Goal: Task Accomplishment & Management: Complete application form

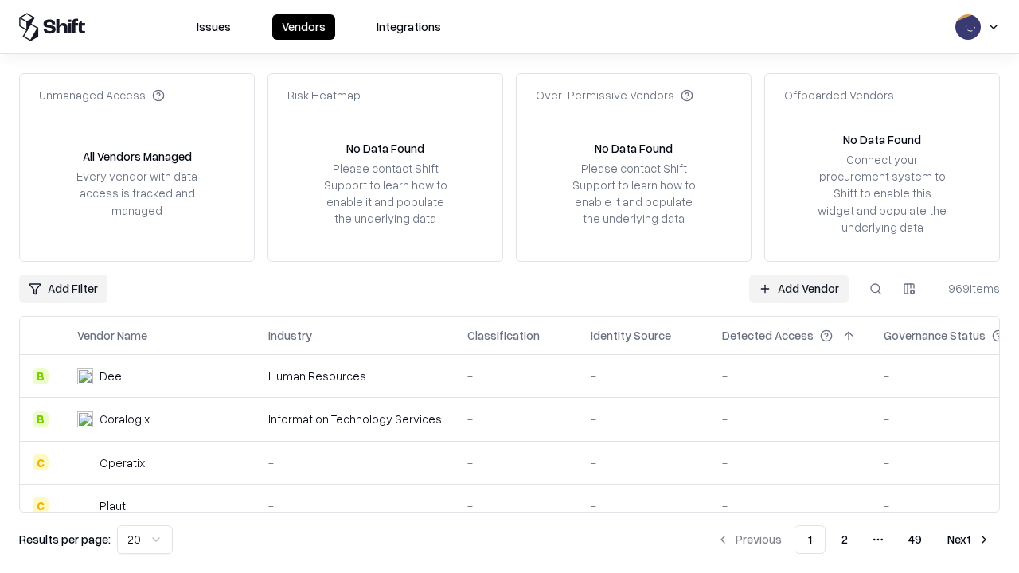
click at [799, 288] on link "Add Vendor" at bounding box center [799, 289] width 100 height 29
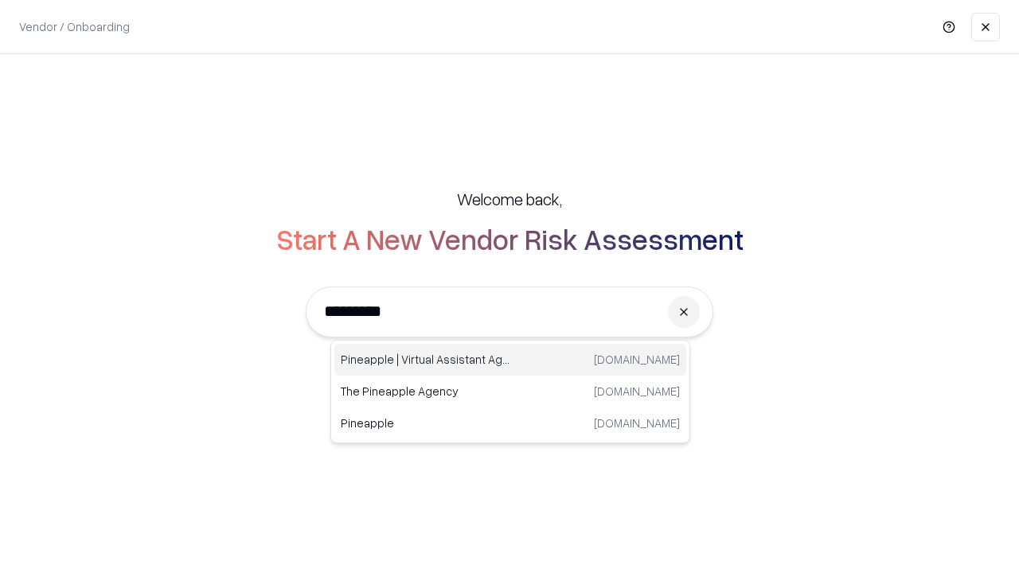
click at [510, 360] on div "Pineapple | Virtual Assistant Agency [DOMAIN_NAME]" at bounding box center [510, 360] width 352 height 32
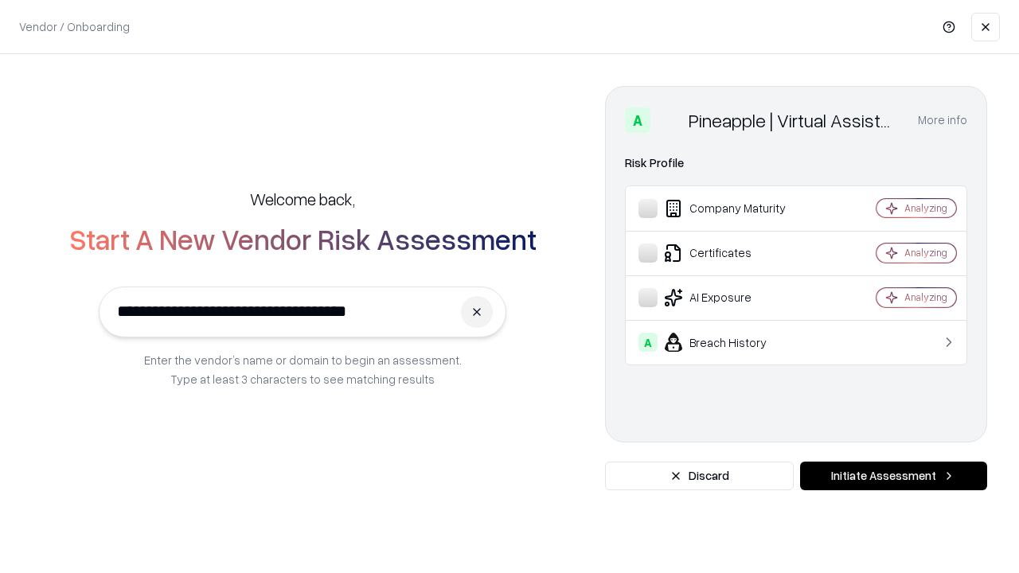
type input "**********"
click at [893, 476] on button "Initiate Assessment" at bounding box center [893, 476] width 187 height 29
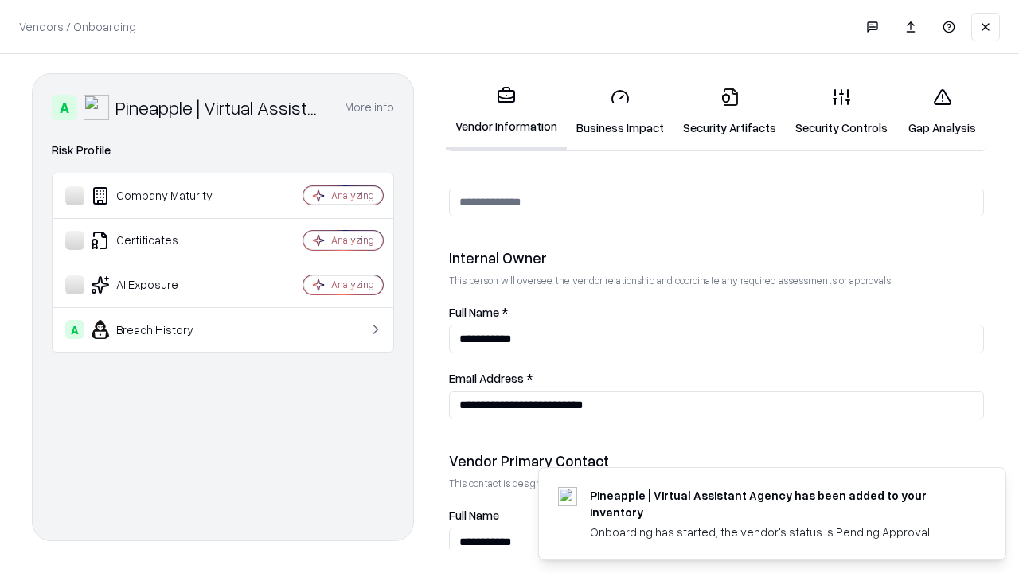
scroll to position [825, 0]
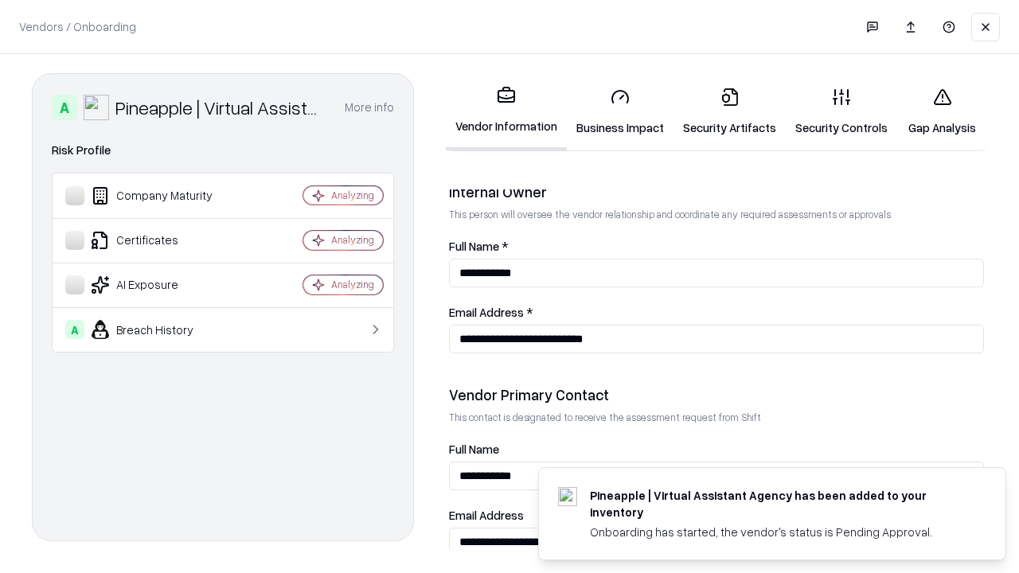
click at [620, 111] on link "Business Impact" at bounding box center [620, 112] width 107 height 74
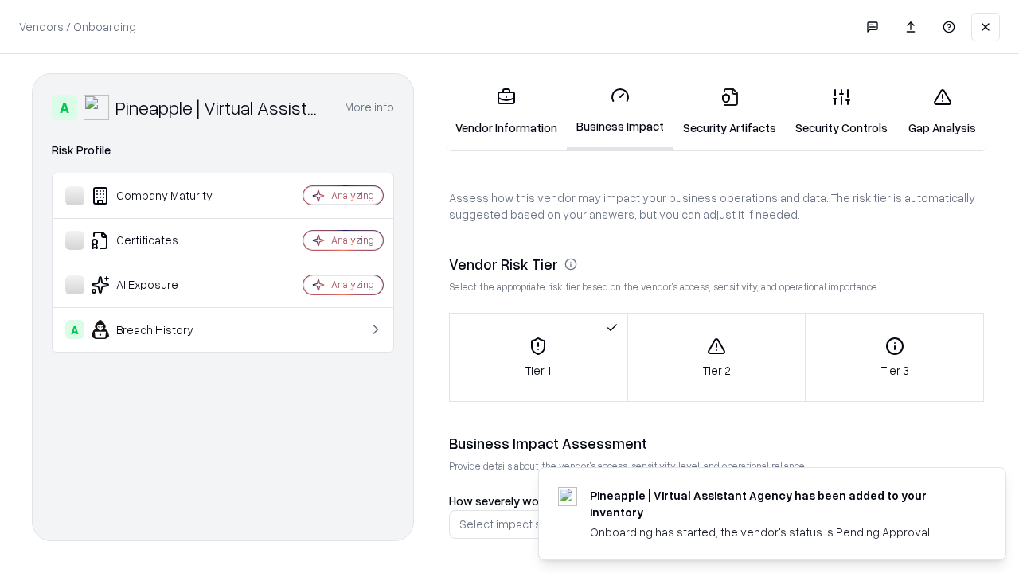
click at [729, 111] on link "Security Artifacts" at bounding box center [730, 112] width 112 height 74
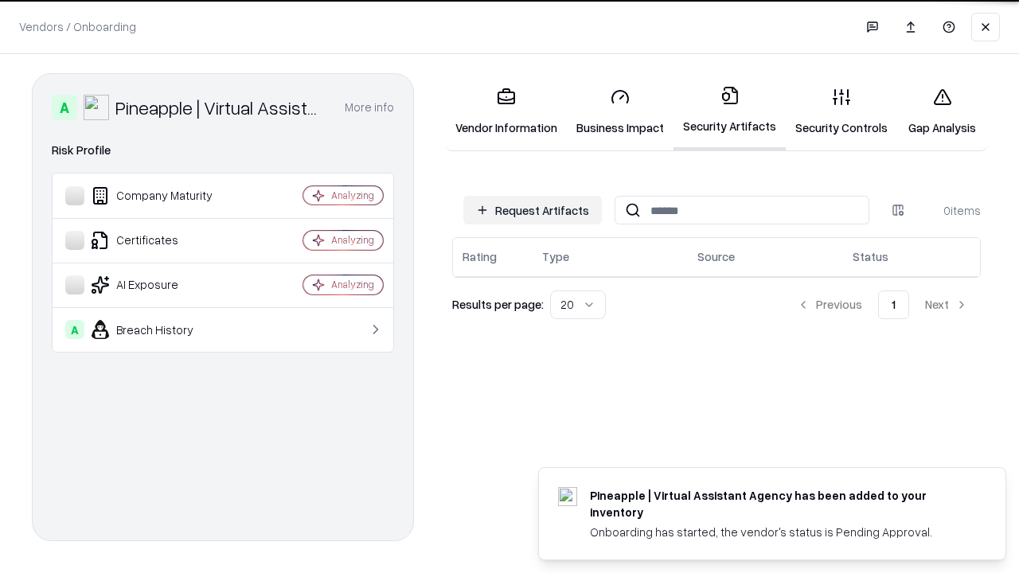
click at [533, 209] on button "Request Artifacts" at bounding box center [532, 210] width 139 height 29
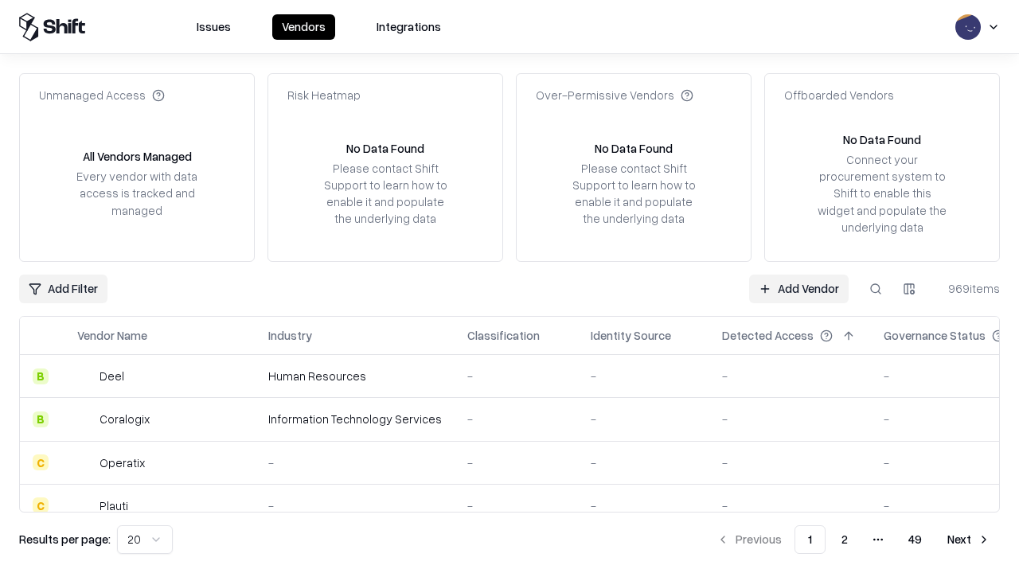
click at [799, 288] on link "Add Vendor" at bounding box center [799, 289] width 100 height 29
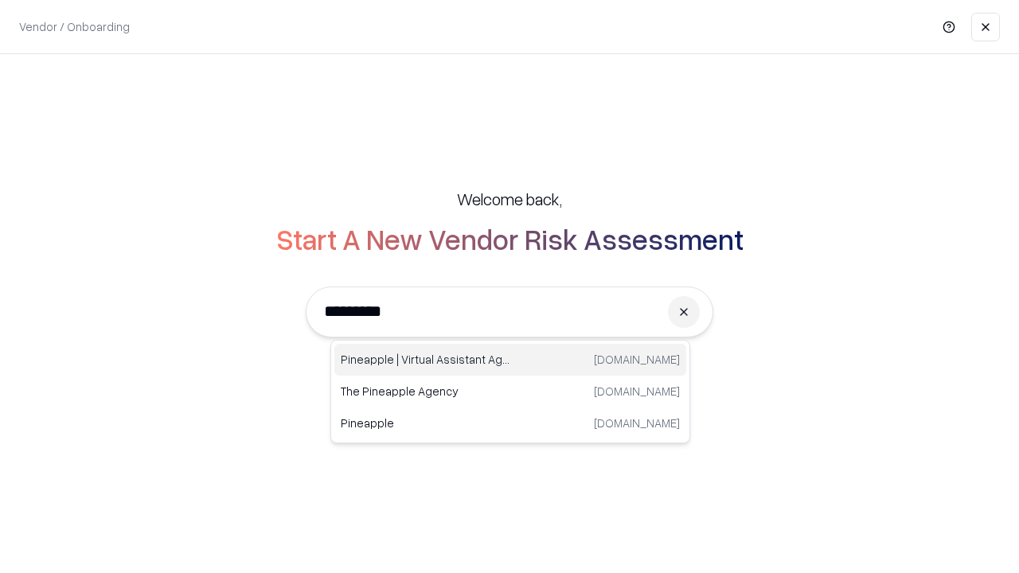
click at [510, 360] on div "Pineapple | Virtual Assistant Agency [DOMAIN_NAME]" at bounding box center [510, 360] width 352 height 32
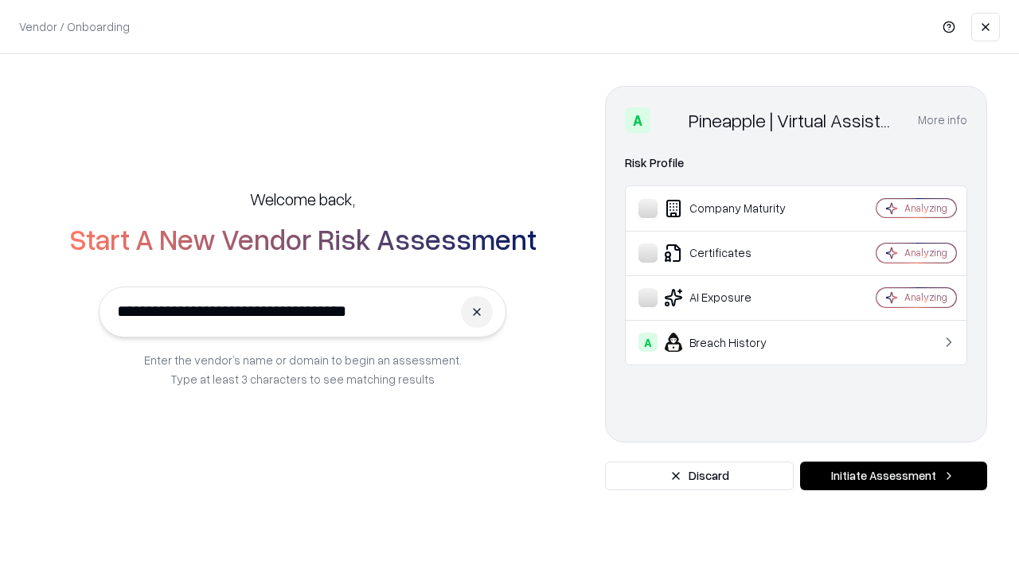
type input "**********"
click at [893, 476] on button "Initiate Assessment" at bounding box center [893, 476] width 187 height 29
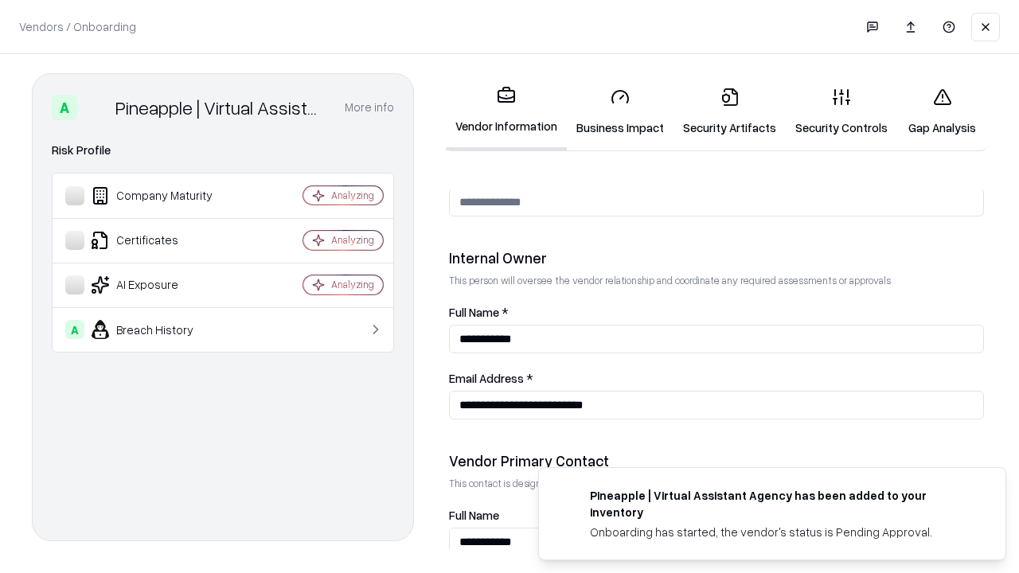
scroll to position [825, 0]
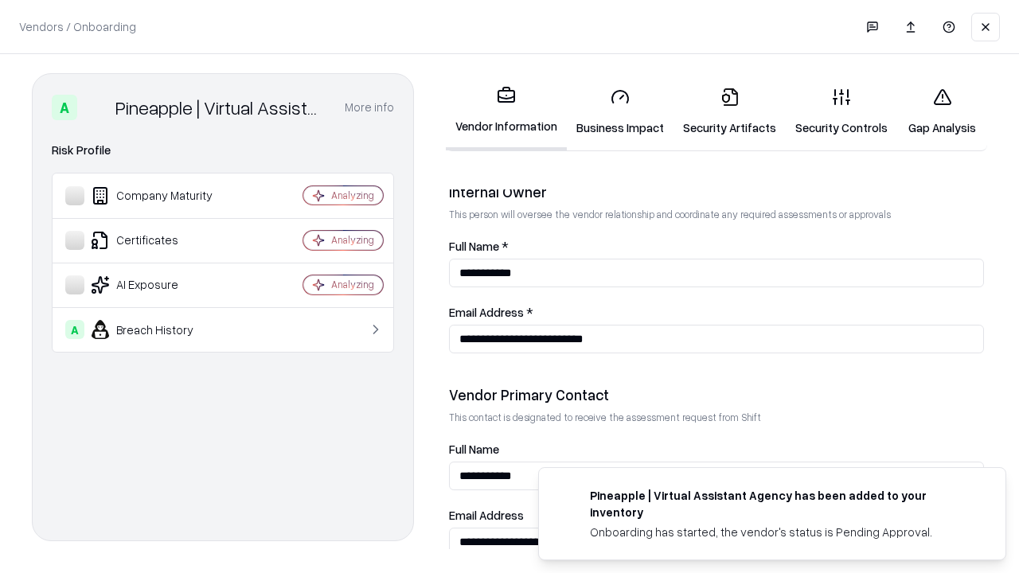
click at [942, 111] on link "Gap Analysis" at bounding box center [942, 112] width 90 height 74
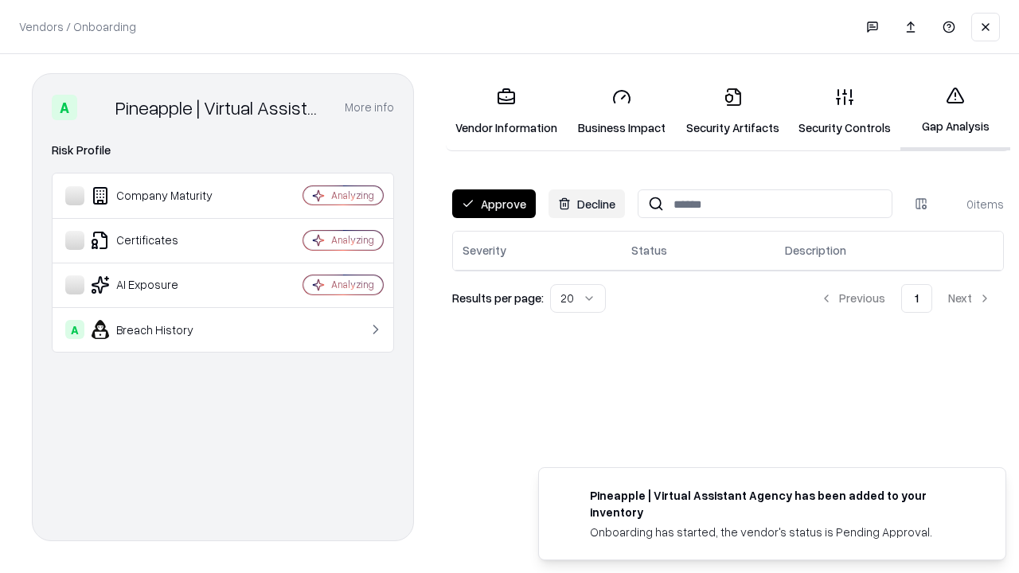
click at [494, 204] on button "Approve" at bounding box center [494, 203] width 84 height 29
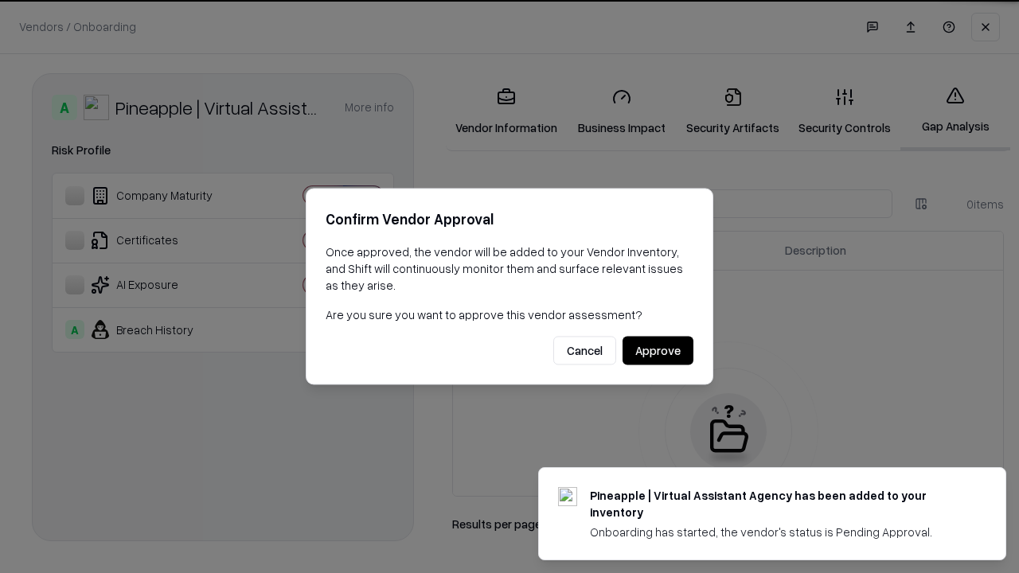
click at [658, 350] on button "Approve" at bounding box center [658, 351] width 71 height 29
